Goal: Task Accomplishment & Management: Manage account settings

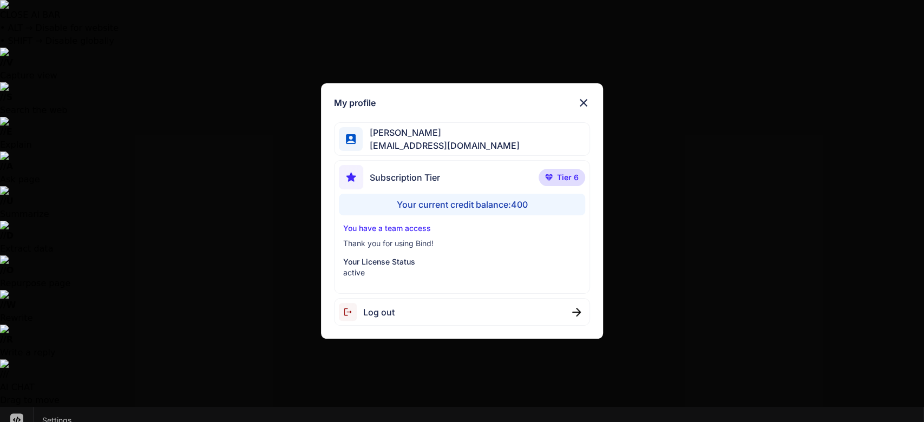
click at [400, 314] on div "Log out" at bounding box center [462, 312] width 257 height 28
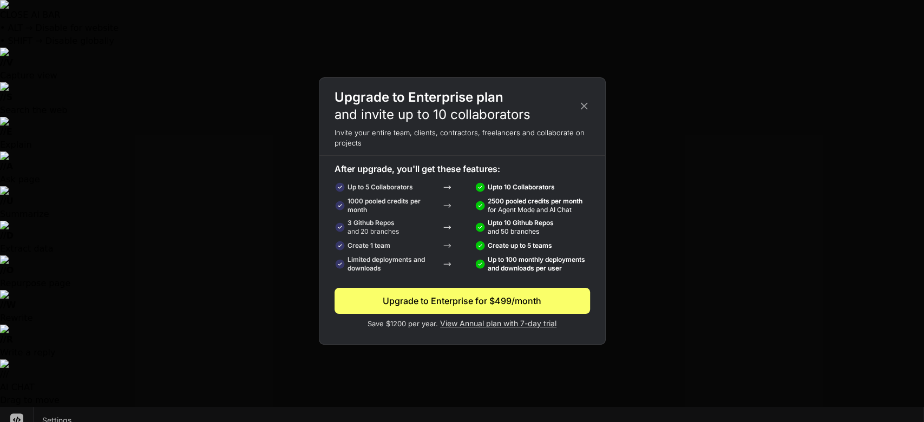
click at [273, 214] on div "Upgrade to Enterprise plan and invite up to 10 collaborators Invite your entire…" at bounding box center [462, 211] width 924 height 422
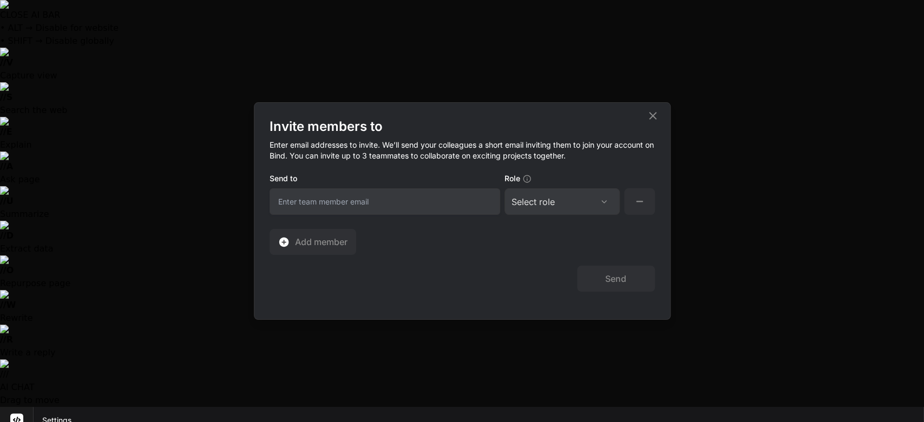
click at [392, 55] on div "Invite members to Enter email addresses to invite. We’ll send your colleagues a…" at bounding box center [462, 211] width 924 height 422
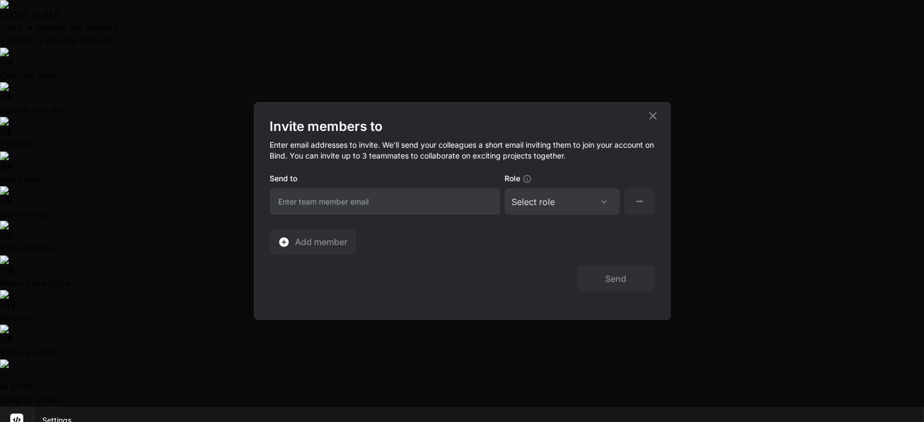
click at [364, 206] on input "email" at bounding box center [385, 201] width 231 height 27
click at [321, 201] on input "[EMAIL_ADDRESS][DOMAIN_NAME]" at bounding box center [385, 201] width 231 height 27
click at [437, 201] on input "[EMAIL_ADDRESS][DOMAIN_NAME]" at bounding box center [385, 201] width 231 height 27
type input "[EMAIL_ADDRESS][DOMAIN_NAME]"
click at [590, 206] on div "Select role" at bounding box center [561, 201] width 101 height 13
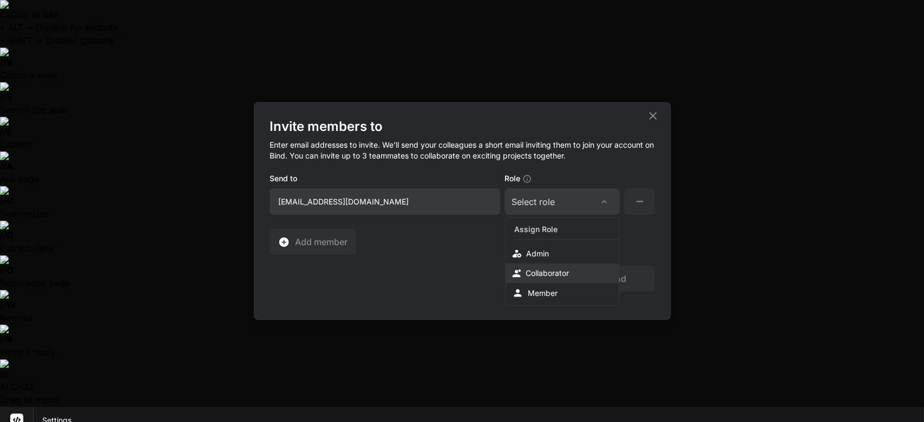
click at [563, 273] on div "Collaborator" at bounding box center [547, 273] width 43 height 11
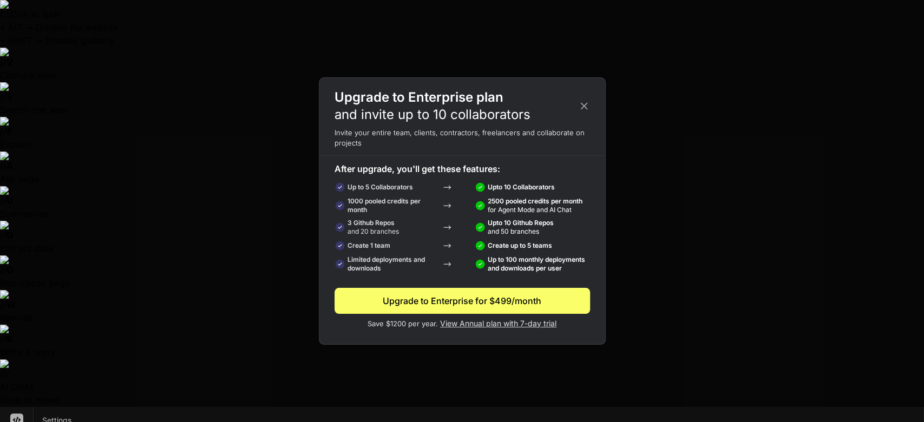
click at [583, 106] on icon at bounding box center [583, 105] width 7 height 7
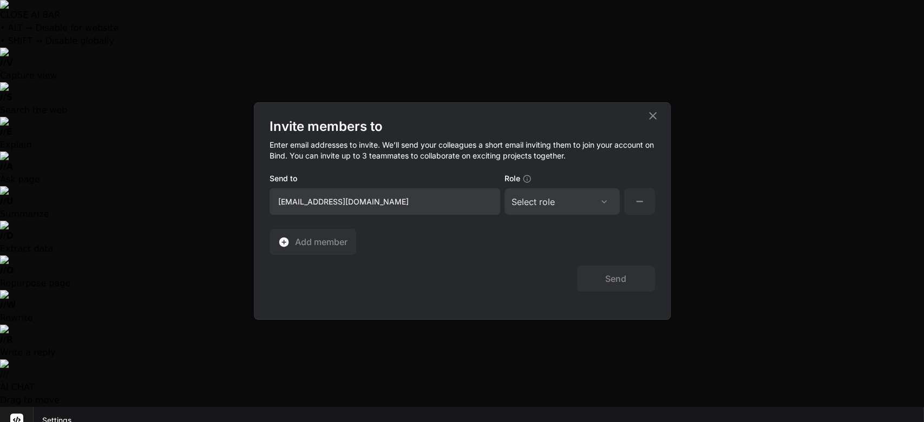
click at [603, 201] on icon at bounding box center [604, 202] width 9 height 9
click at [563, 271] on div "Collaborator" at bounding box center [547, 273] width 43 height 11
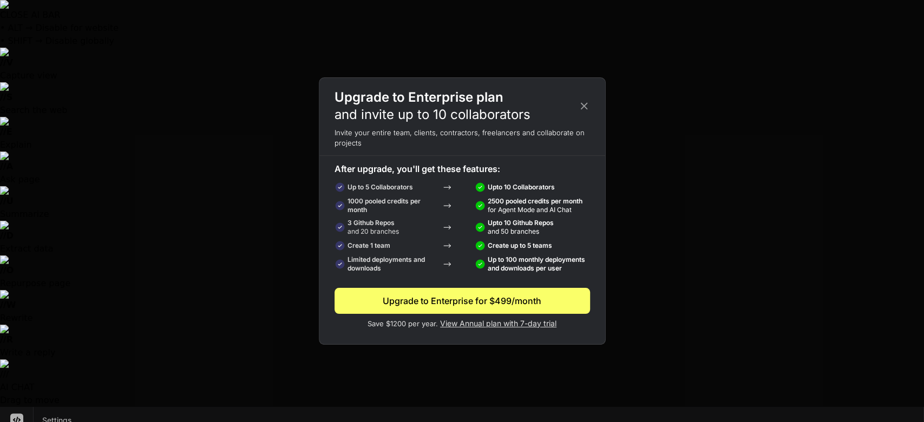
click at [585, 111] on icon at bounding box center [584, 106] width 12 height 12
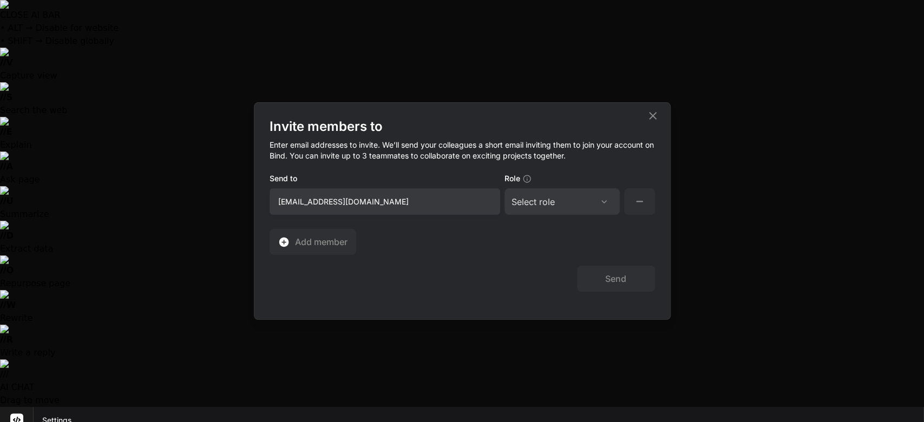
click at [603, 201] on icon at bounding box center [604, 202] width 9 height 9
click at [555, 258] on div "Admin" at bounding box center [562, 253] width 113 height 19
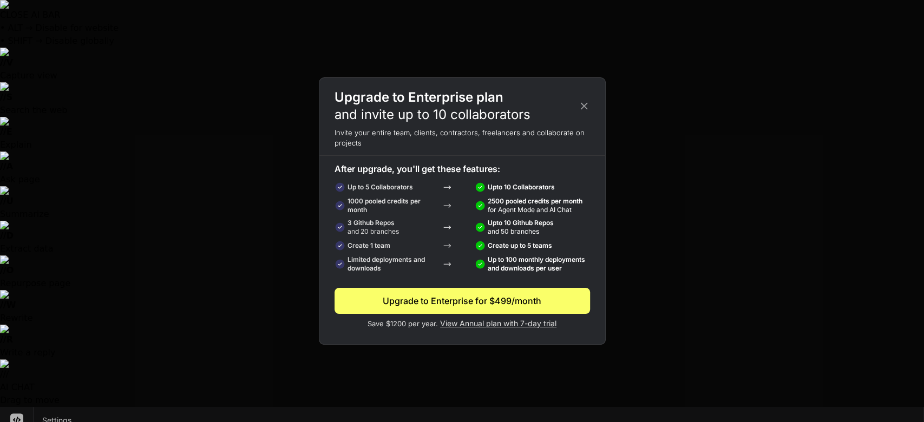
click at [582, 104] on icon at bounding box center [583, 105] width 7 height 7
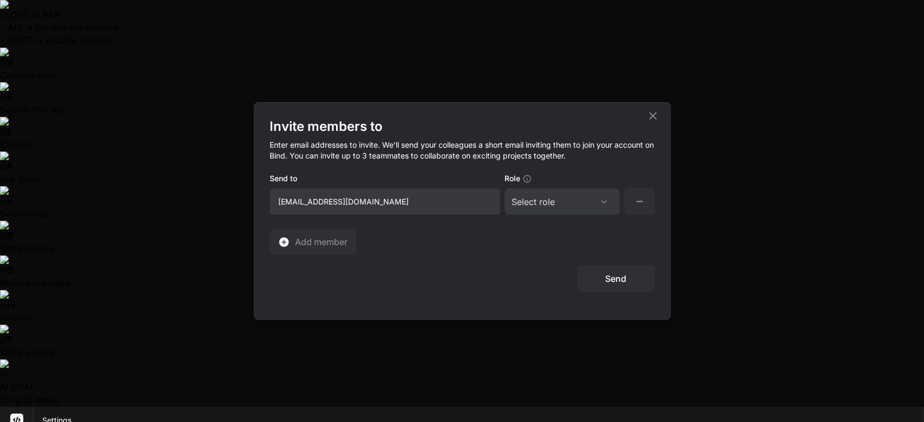
click at [617, 281] on button "Send" at bounding box center [616, 279] width 78 height 26
click at [591, 202] on div "Select role" at bounding box center [561, 201] width 101 height 13
click at [542, 276] on div "Collaborator" at bounding box center [547, 273] width 43 height 11
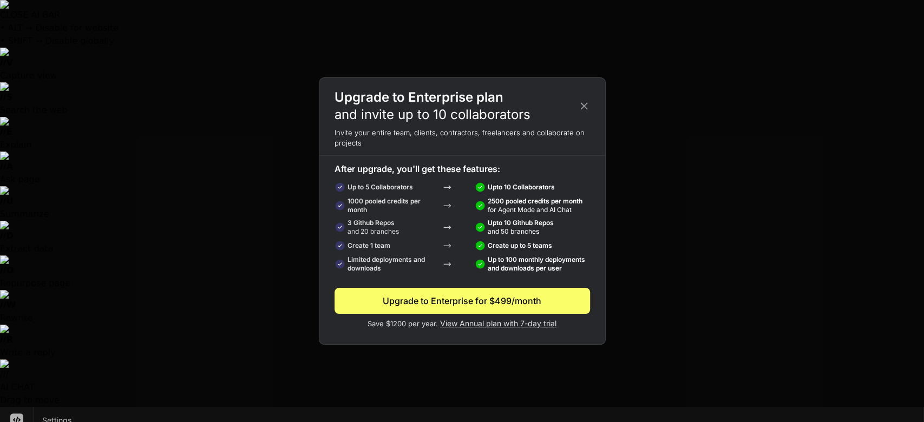
click at [578, 109] on icon at bounding box center [584, 106] width 12 height 12
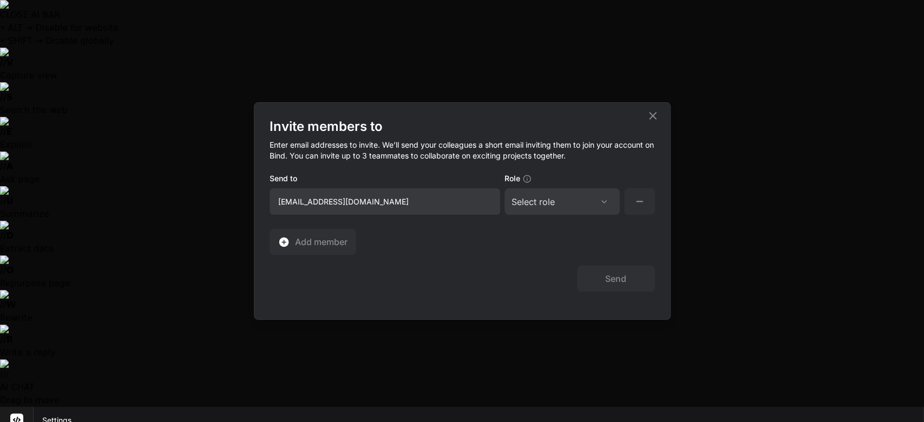
click at [498, 62] on div "Invite members to Enter email addresses to invite. We’ll send your colleagues a…" at bounding box center [462, 211] width 924 height 422
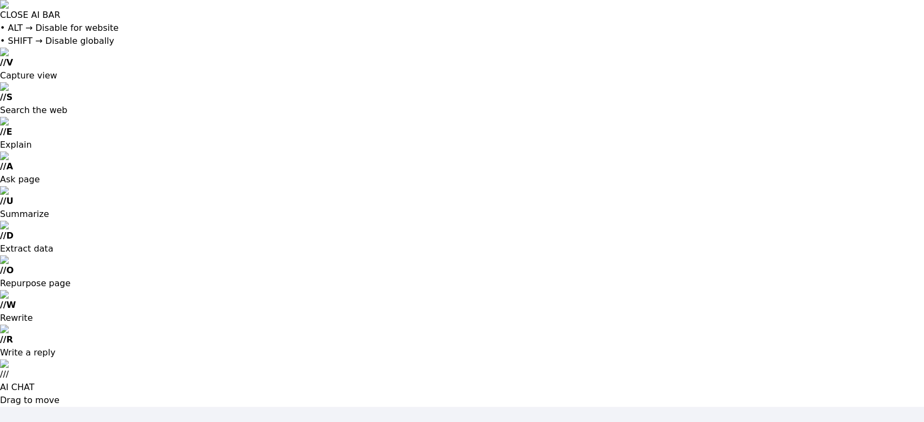
type input "[EMAIL_ADDRESS][DOMAIN_NAME]"
